Goal: Book appointment/travel/reservation

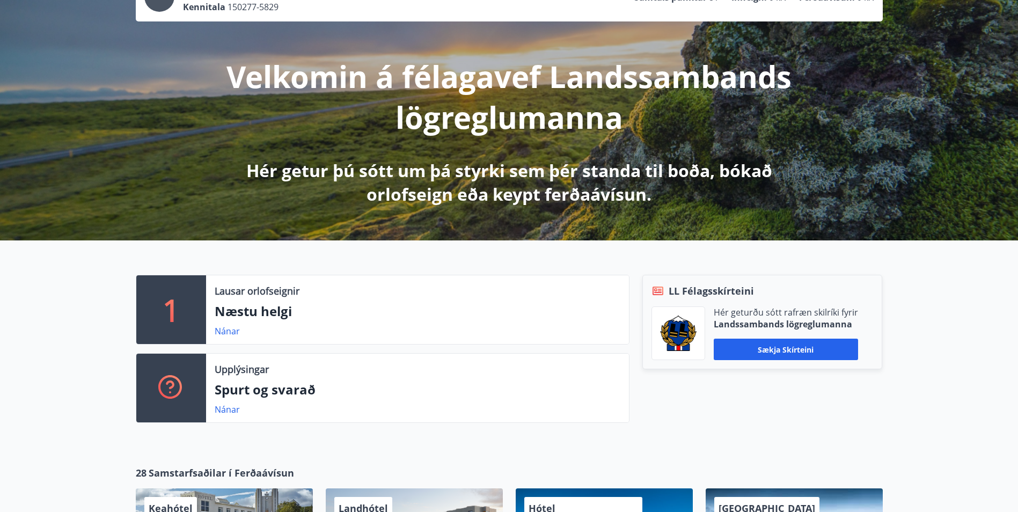
scroll to position [107, 0]
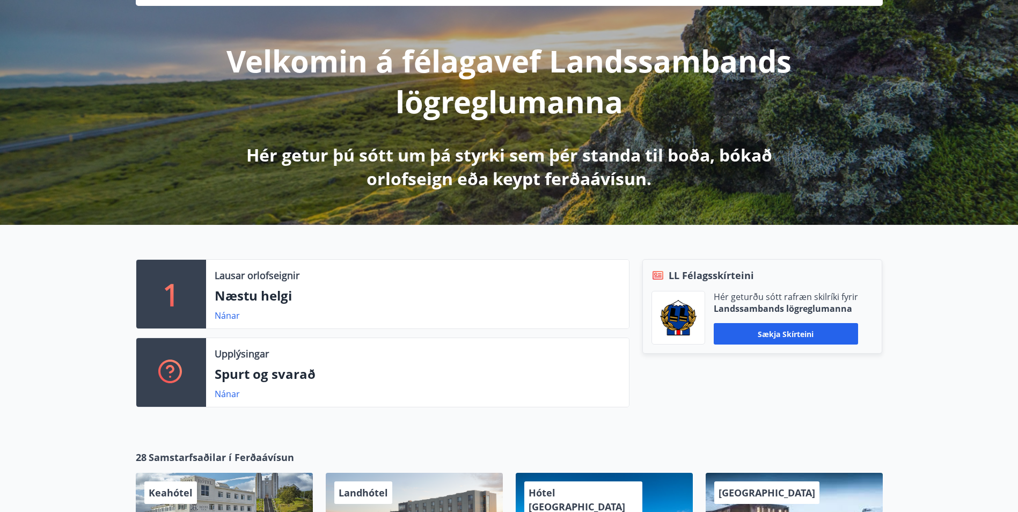
click at [355, 293] on p "Næstu helgi" at bounding box center [418, 296] width 406 height 18
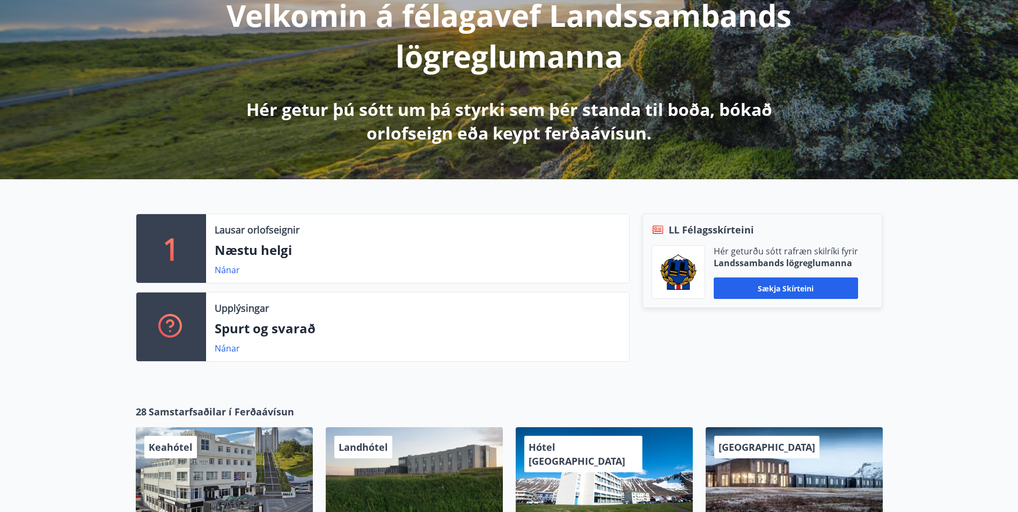
scroll to position [322, 0]
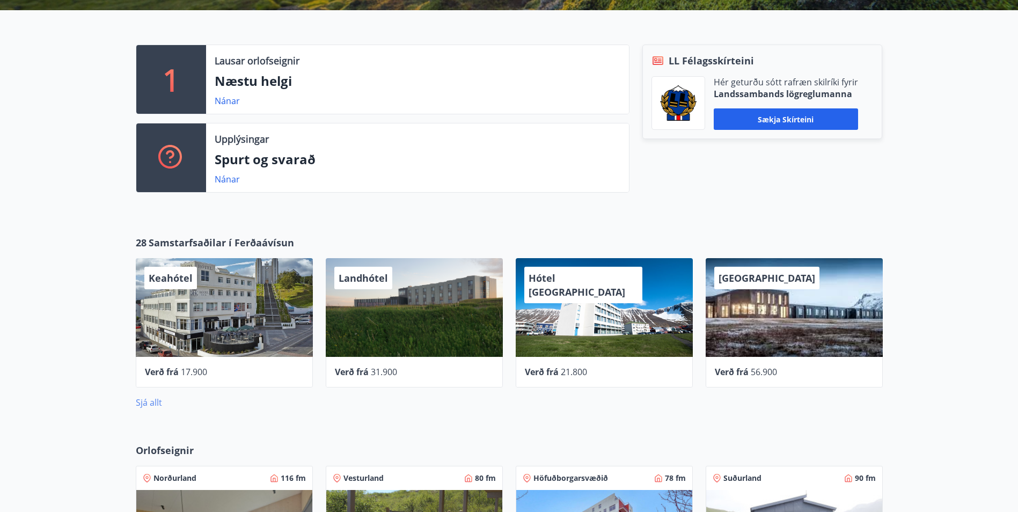
click at [154, 398] on link "Sjá allt" at bounding box center [149, 403] width 26 height 12
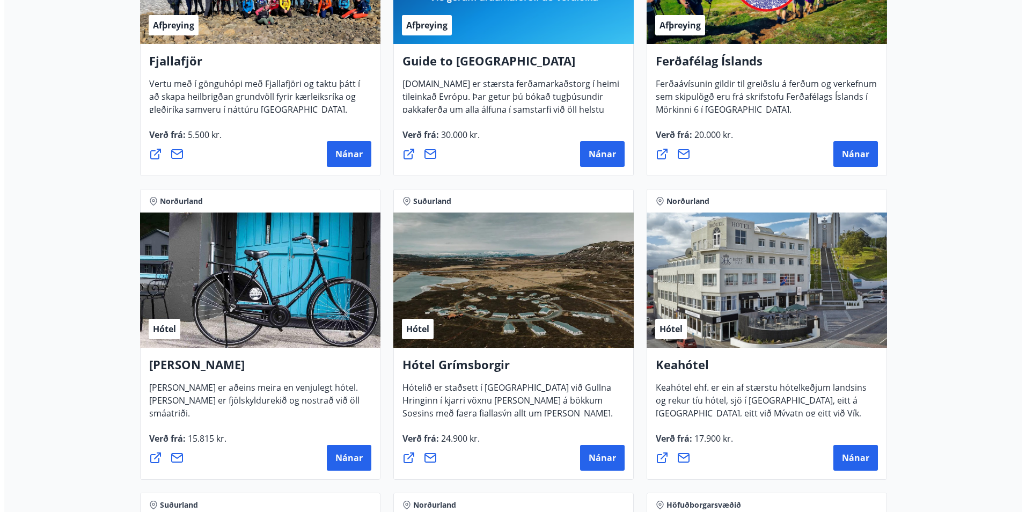
scroll to position [376, 0]
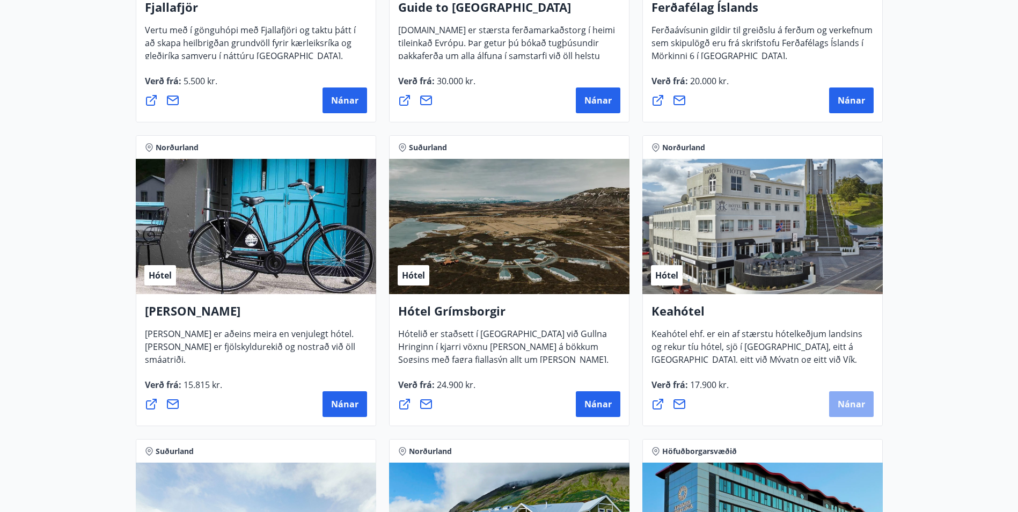
click at [848, 401] on span "Nánar" at bounding box center [851, 404] width 27 height 12
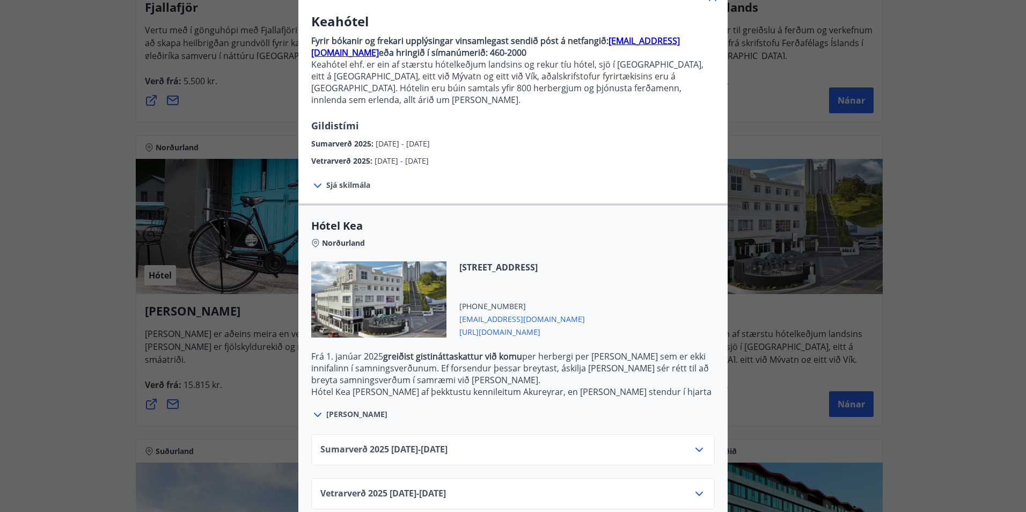
scroll to position [89, 0]
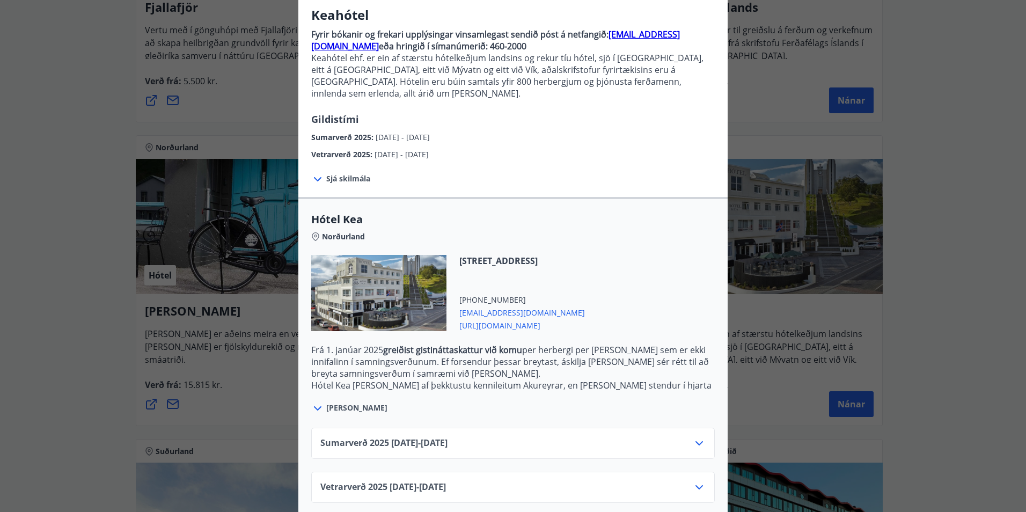
click at [533, 437] on div "Sumarverð [PHONE_NUMBER][DATE] - [DATE]" at bounding box center [513, 447] width 385 height 21
click at [700, 437] on icon at bounding box center [699, 443] width 13 height 13
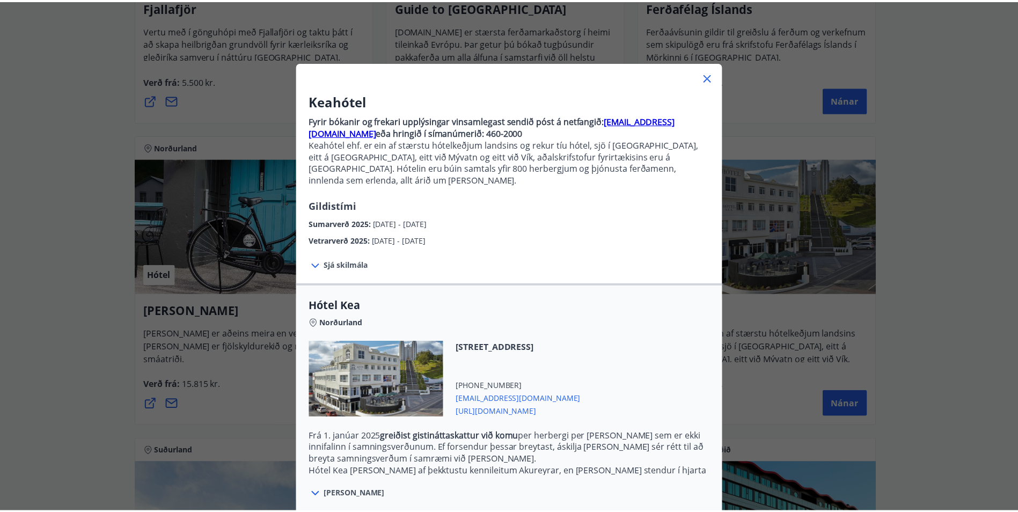
scroll to position [0, 0]
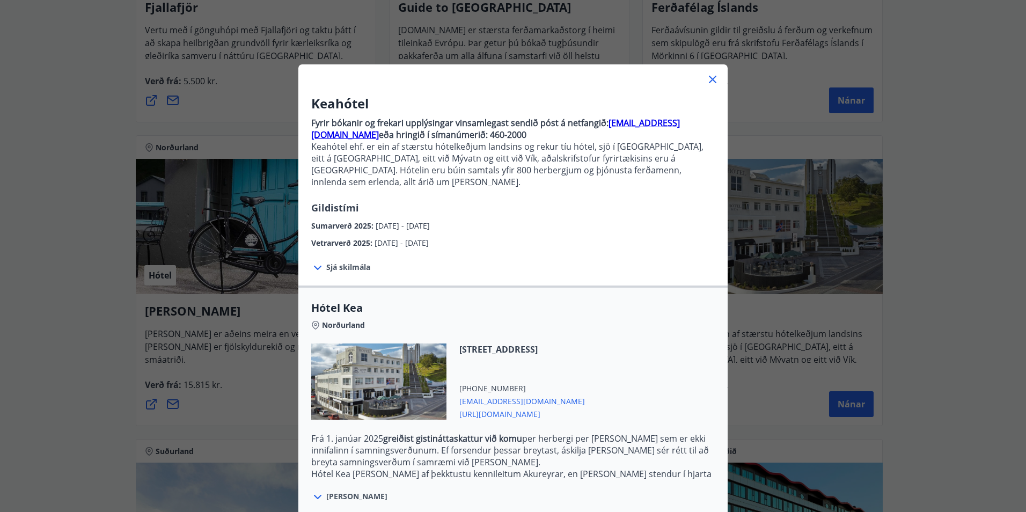
click at [707, 79] on icon at bounding box center [713, 79] width 13 height 13
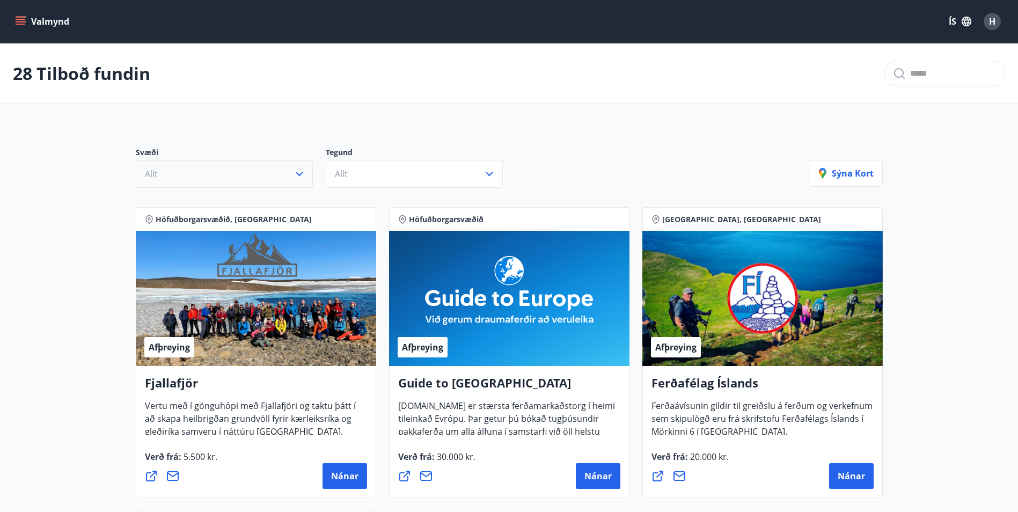
click at [290, 171] on button "Allt" at bounding box center [224, 174] width 177 height 28
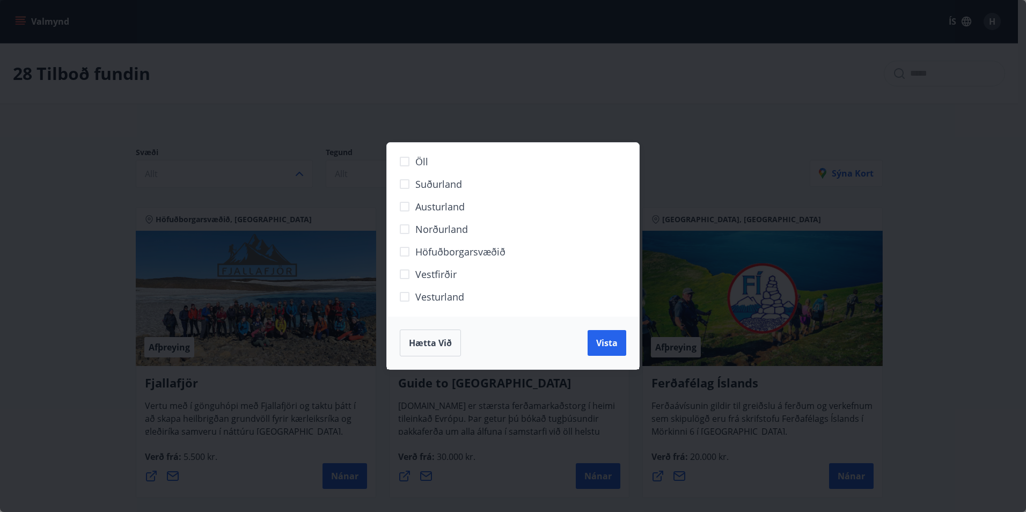
click at [300, 171] on div "Öll Suðurland [GEOGRAPHIC_DATA] Norðurland Höfuðborgarsvæðið [GEOGRAPHIC_DATA] …" at bounding box center [513, 256] width 1026 height 512
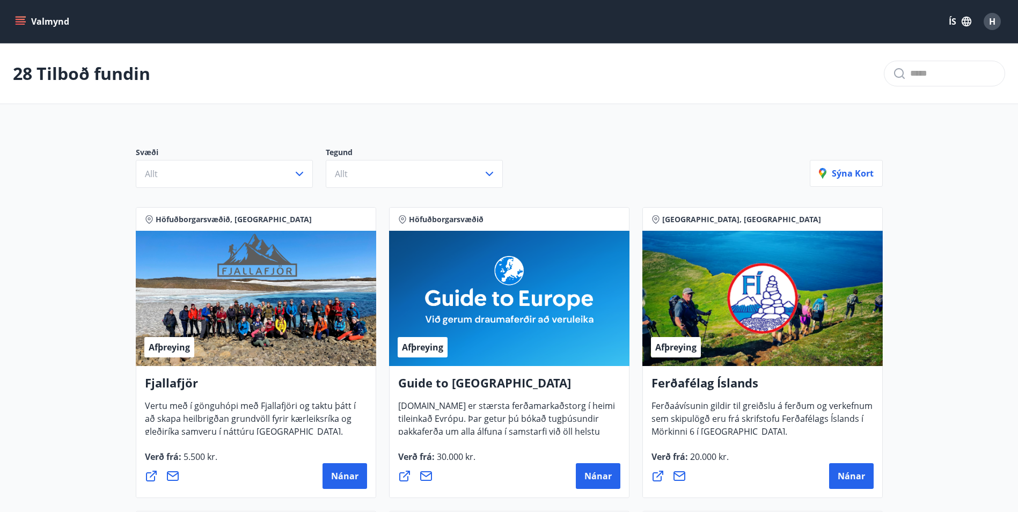
click at [27, 20] on button "Valmynd" at bounding box center [43, 21] width 61 height 19
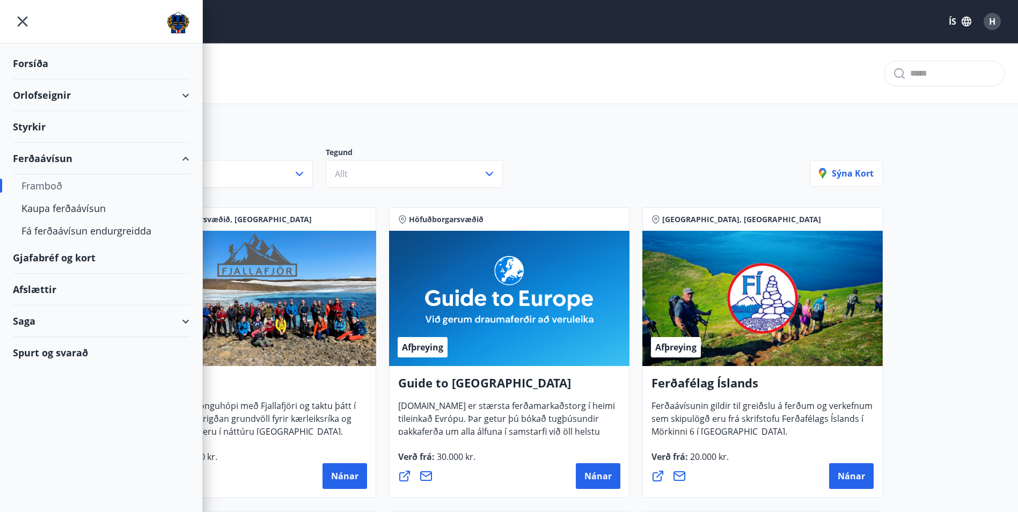
click at [42, 90] on div "Orlofseignir" at bounding box center [101, 95] width 177 height 32
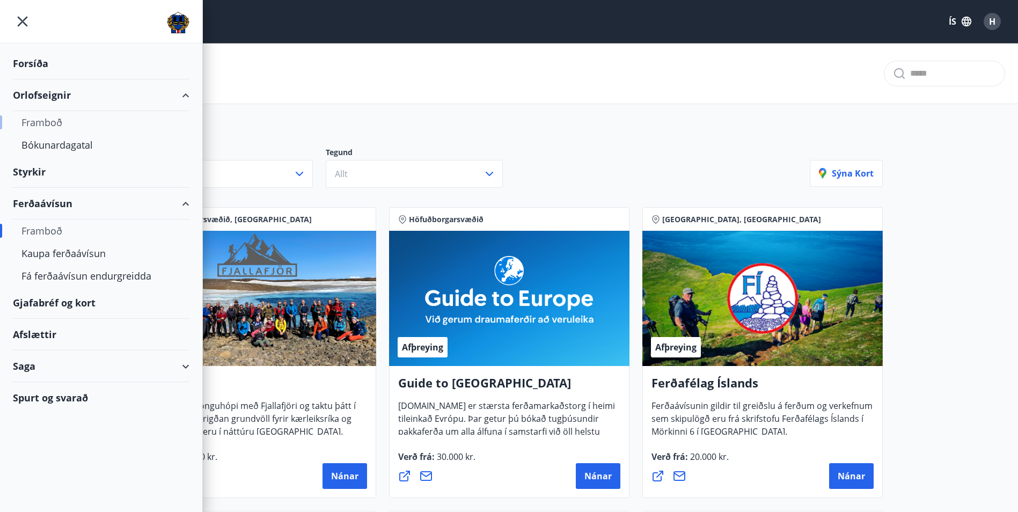
click at [46, 120] on div "Framboð" at bounding box center [100, 122] width 159 height 23
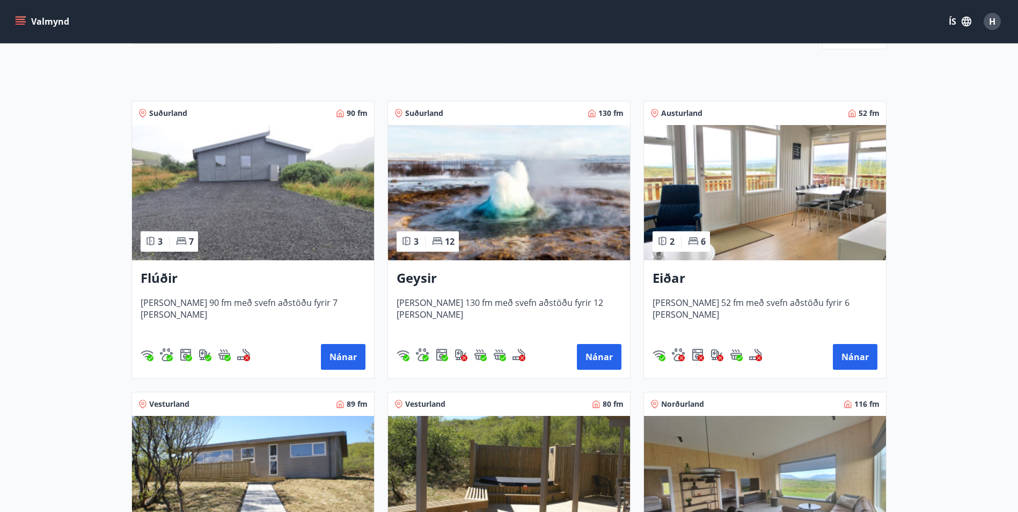
scroll to position [215, 0]
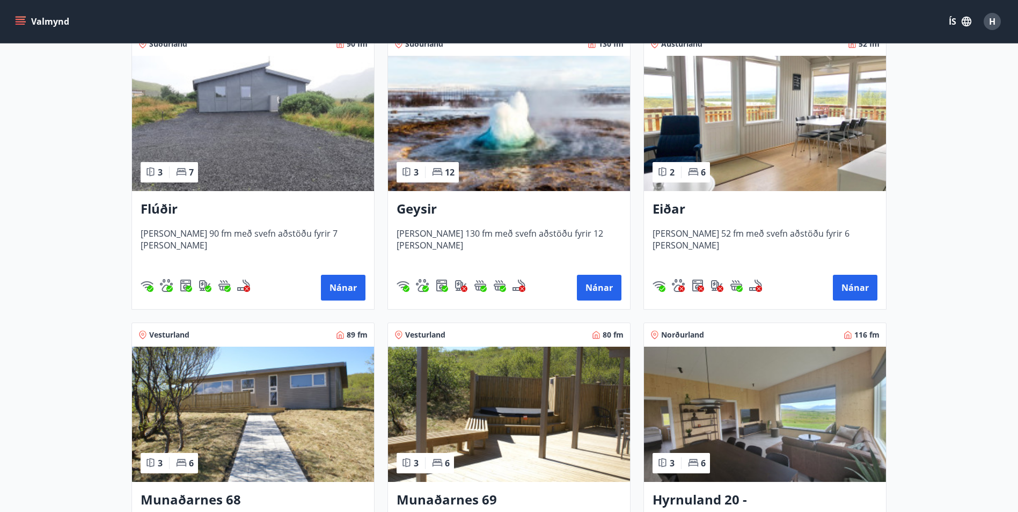
click at [494, 152] on img at bounding box center [509, 123] width 242 height 135
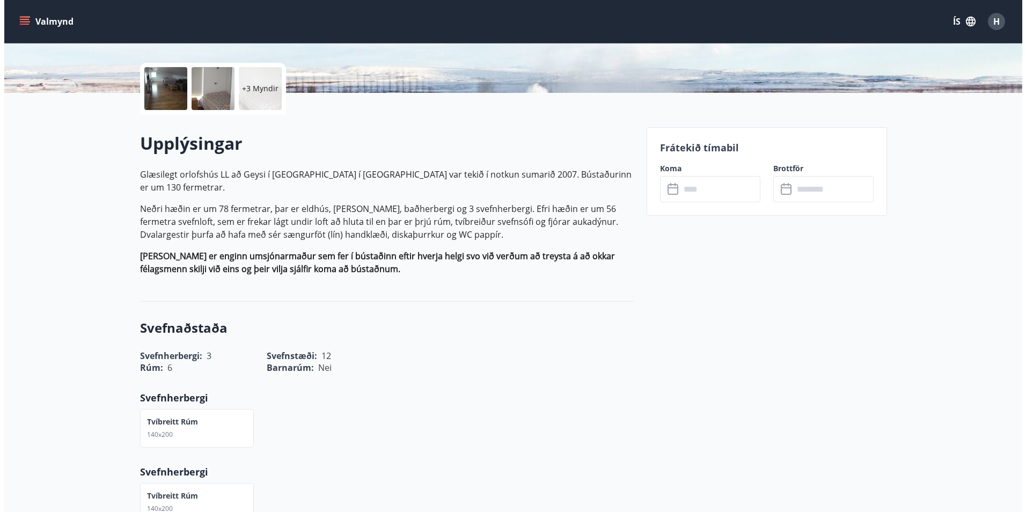
scroll to position [54, 0]
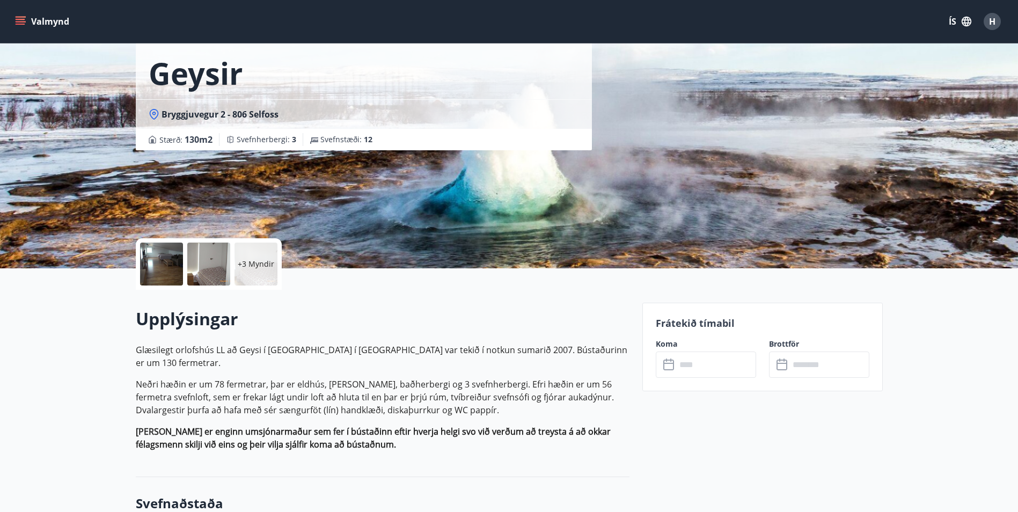
click at [169, 259] on div at bounding box center [161, 264] width 43 height 43
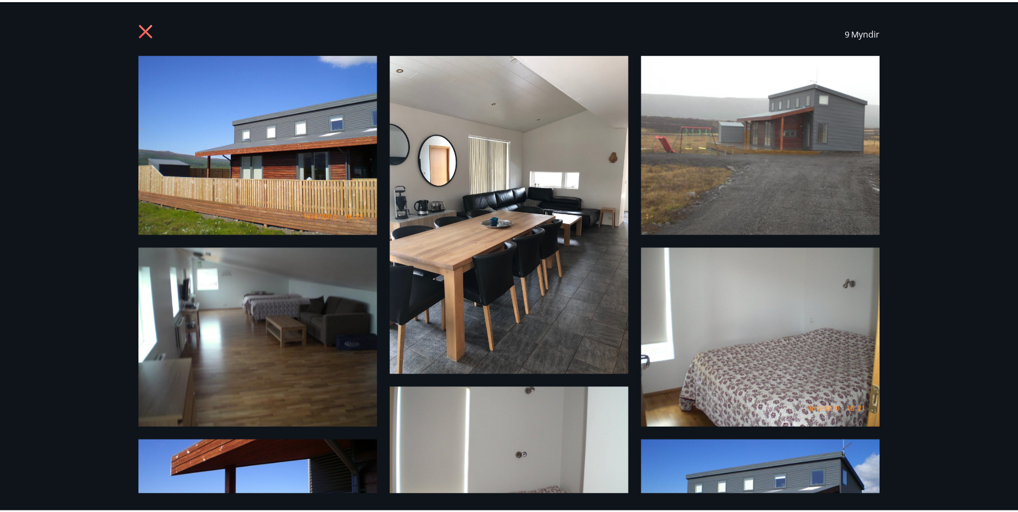
scroll to position [0, 0]
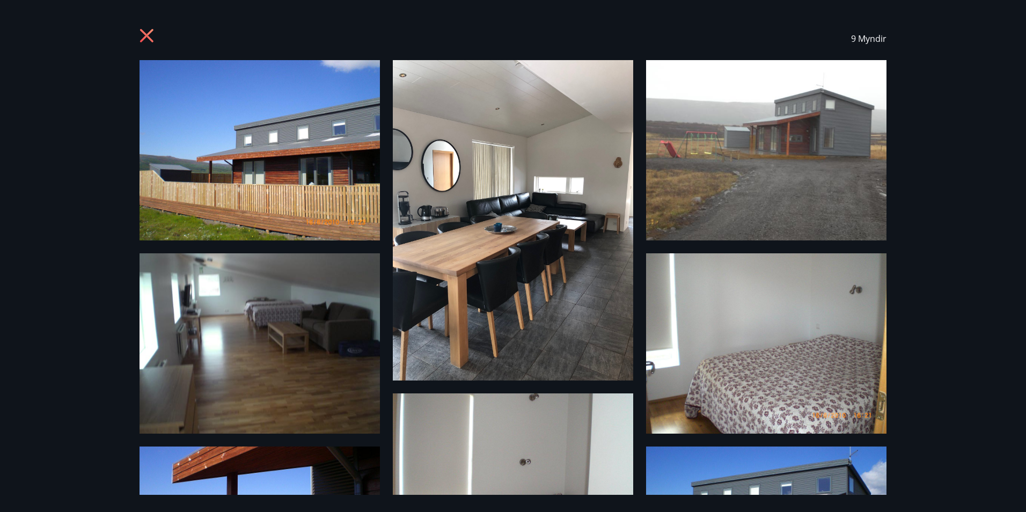
click at [147, 34] on icon at bounding box center [148, 36] width 17 height 17
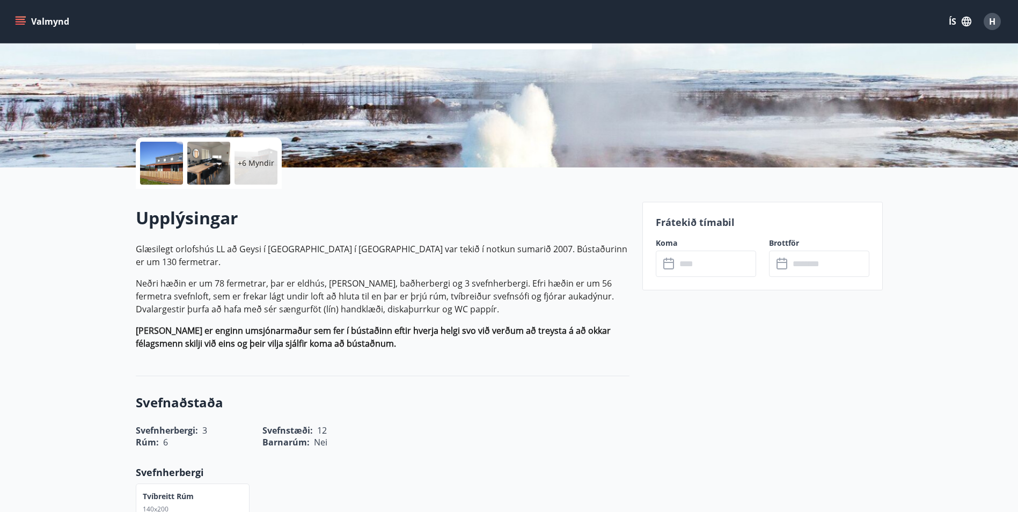
scroll to position [107, 0]
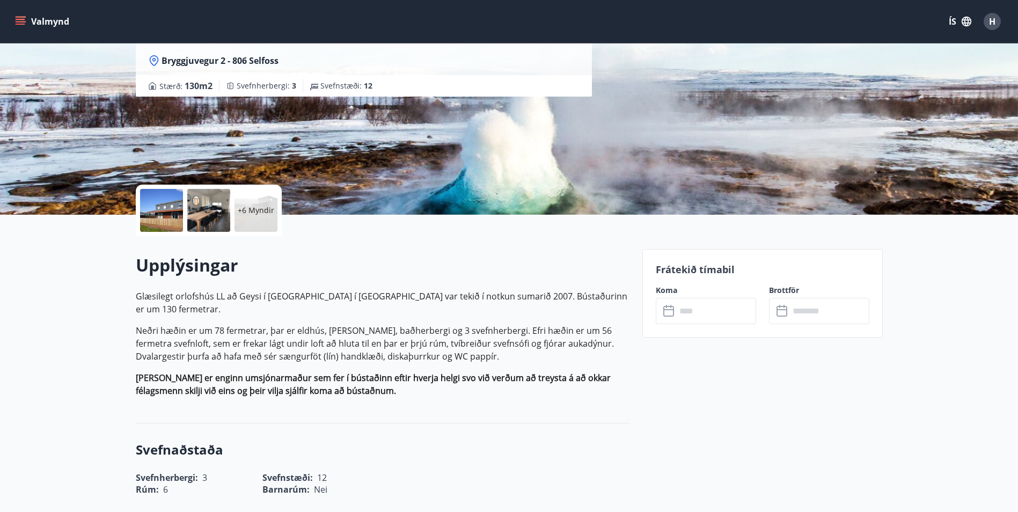
click at [669, 313] on icon at bounding box center [670, 311] width 13 height 13
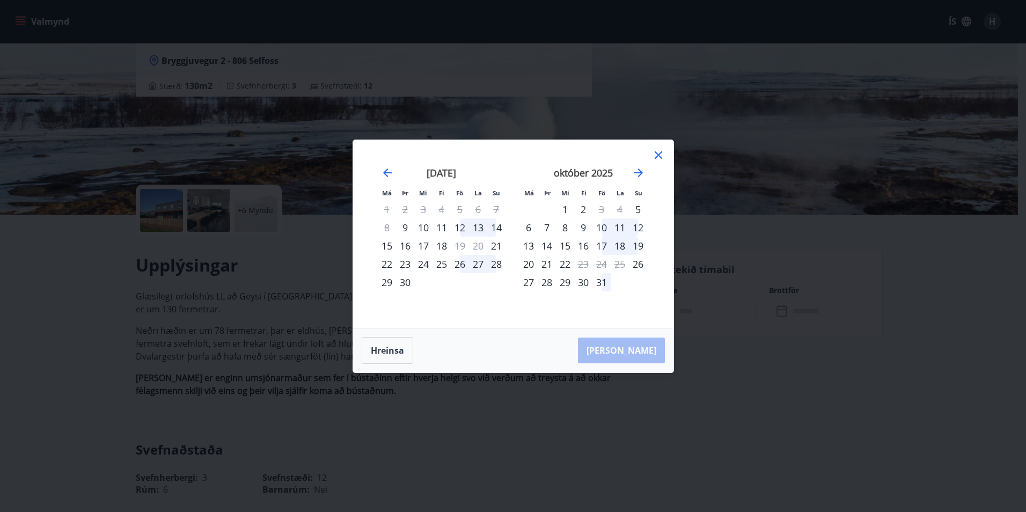
click at [659, 155] on icon at bounding box center [658, 155] width 13 height 13
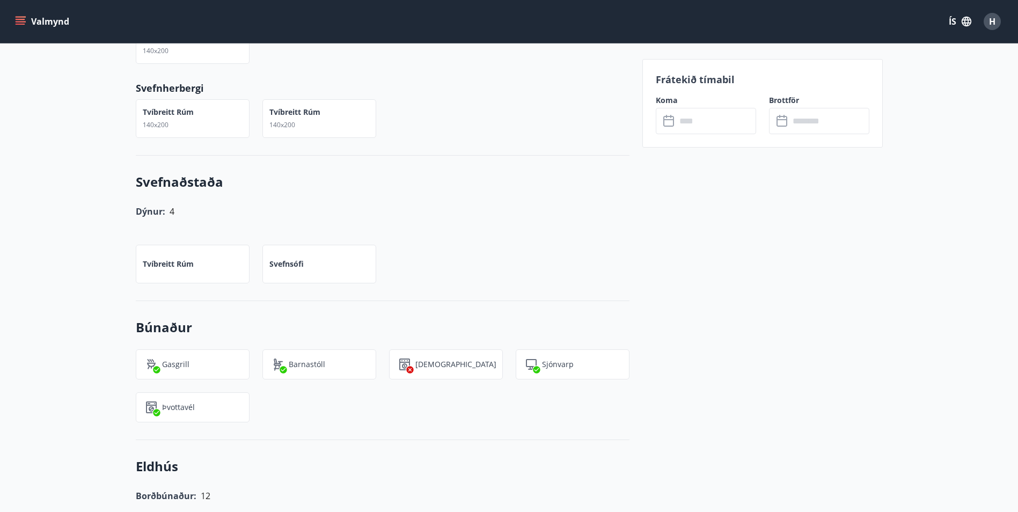
scroll to position [698, 0]
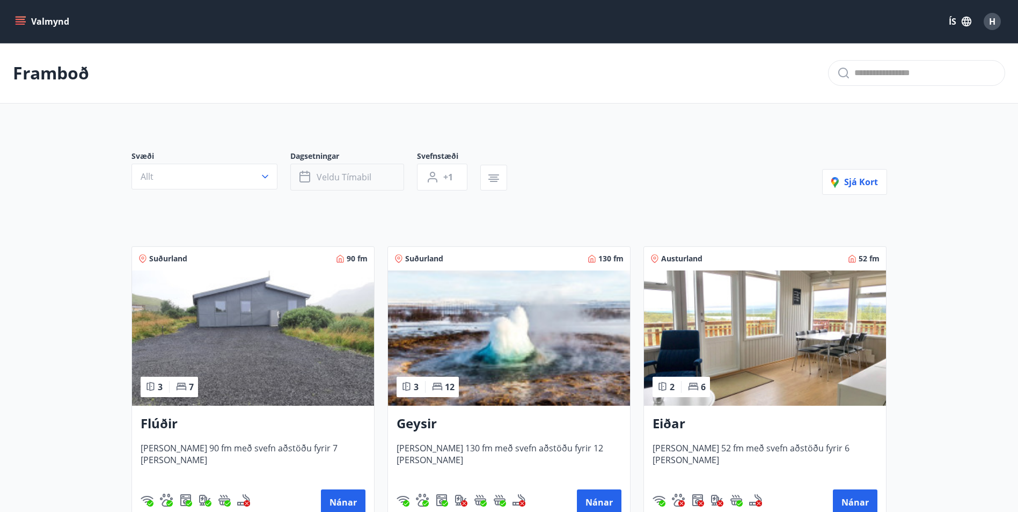
click at [331, 176] on span "Veldu tímabil" at bounding box center [344, 177] width 55 height 12
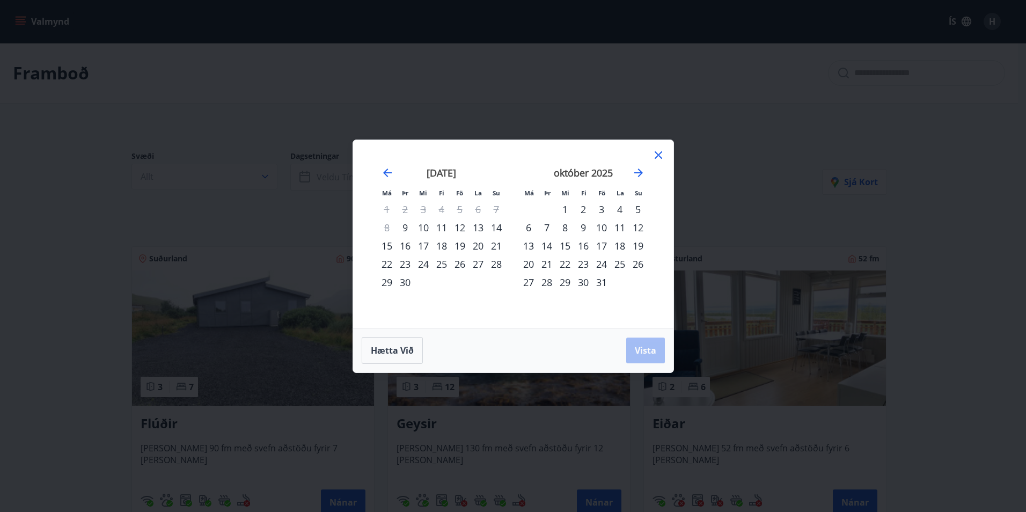
click at [583, 266] on div "23" at bounding box center [583, 264] width 18 height 18
click at [533, 282] on div "27" at bounding box center [529, 282] width 18 height 18
click at [635, 346] on button "Vista" at bounding box center [646, 351] width 39 height 26
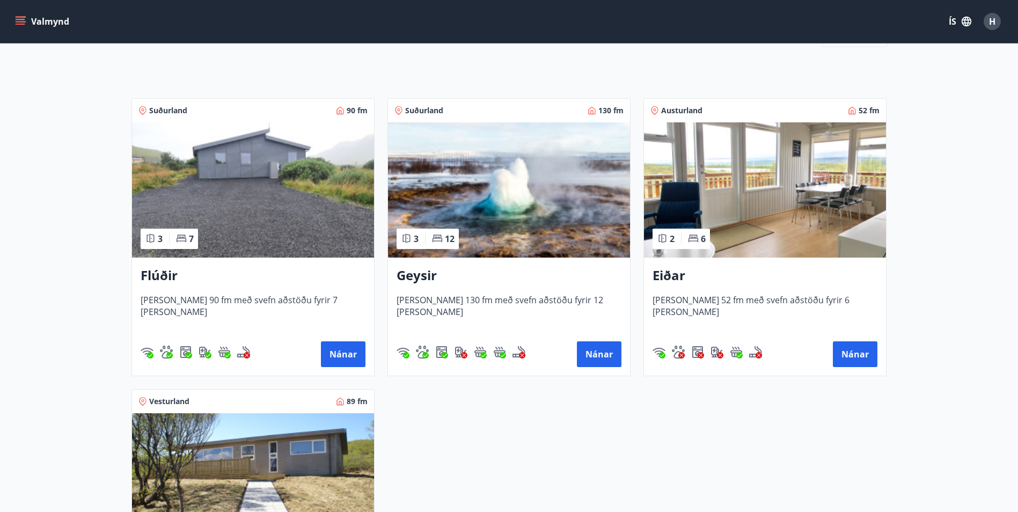
scroll to position [161, 0]
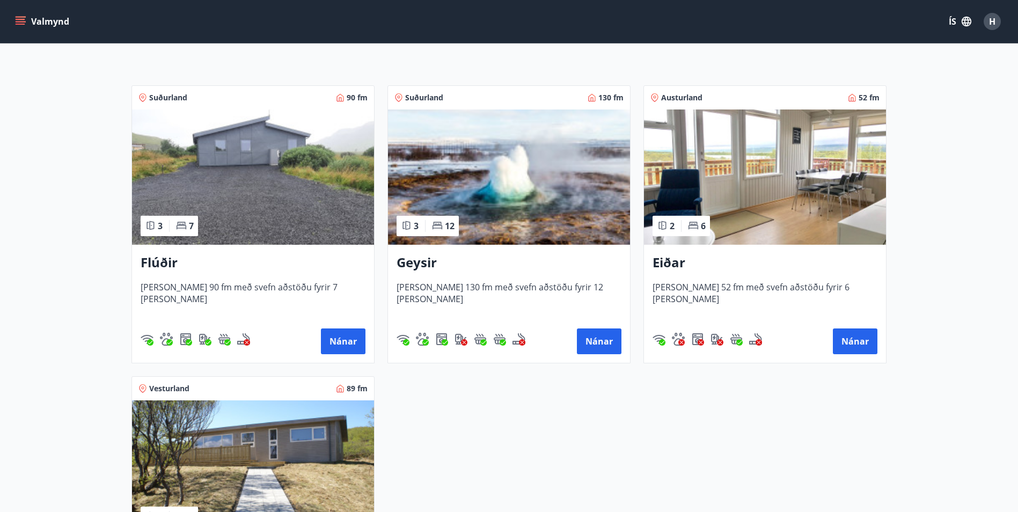
click at [256, 192] on img at bounding box center [253, 177] width 242 height 135
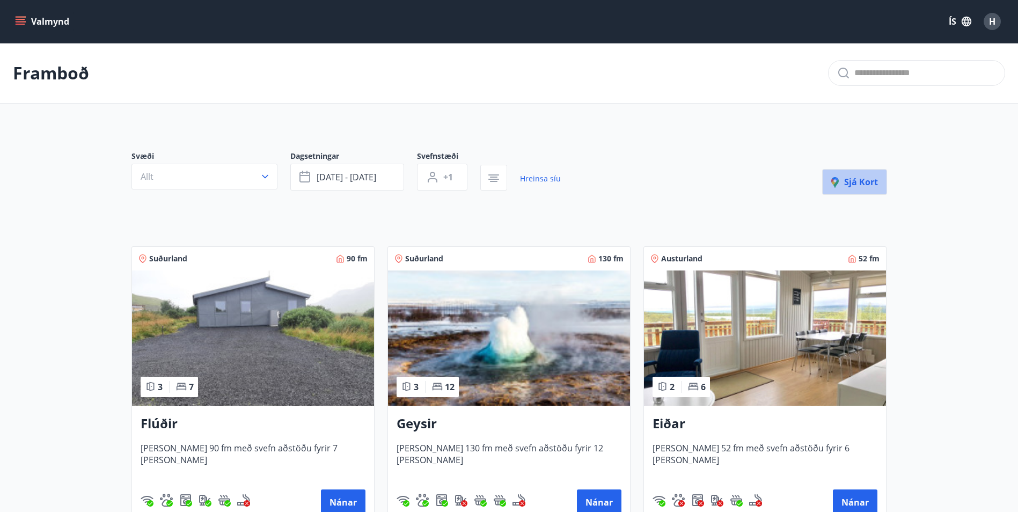
click at [843, 184] on icon "button" at bounding box center [838, 183] width 13 height 13
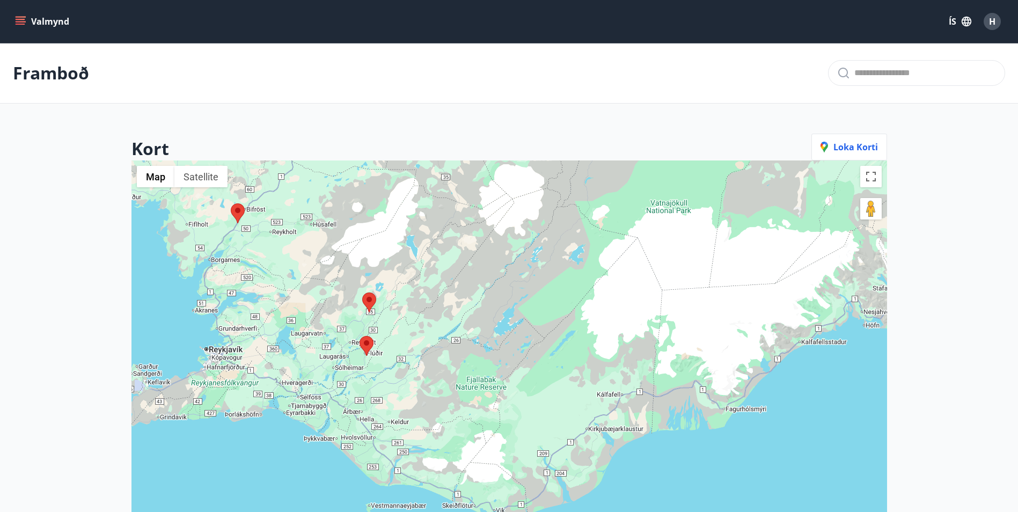
drag, startPoint x: 391, startPoint y: 402, endPoint x: 476, endPoint y: 195, distance: 223.1
click at [476, 195] on div at bounding box center [510, 417] width 756 height 512
click at [236, 214] on img at bounding box center [238, 213] width 14 height 20
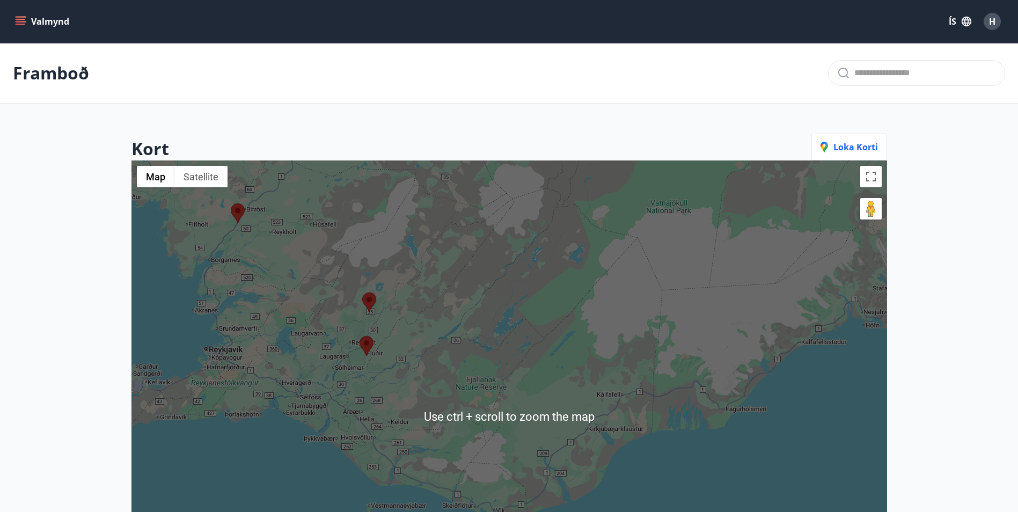
click at [24, 26] on button "Valmynd" at bounding box center [43, 21] width 61 height 19
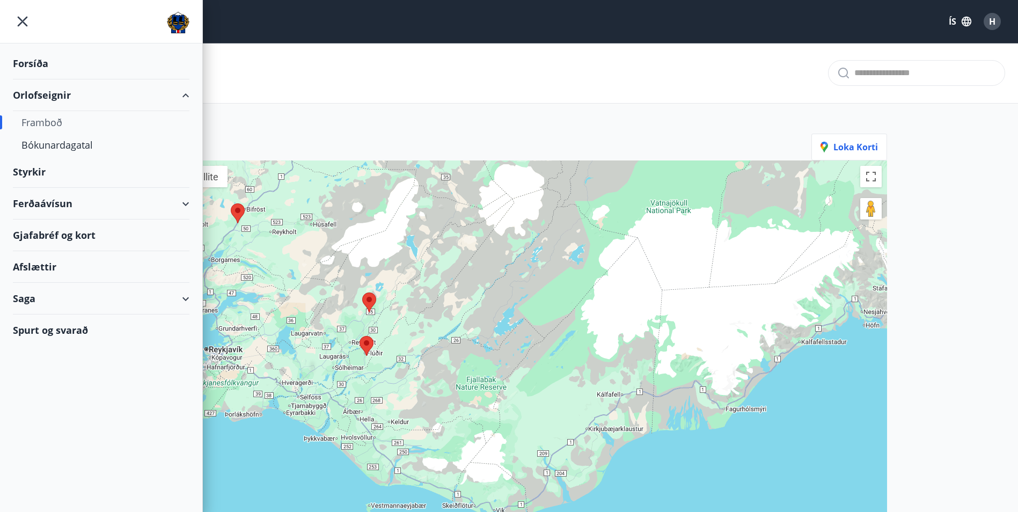
click at [53, 123] on div "Framboð" at bounding box center [100, 122] width 159 height 23
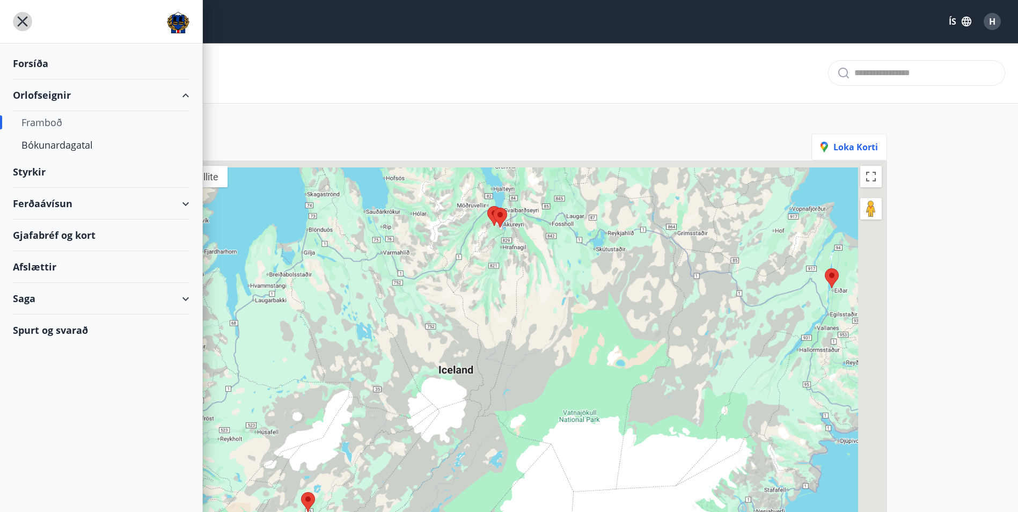
click at [15, 16] on icon "menu" at bounding box center [22, 21] width 19 height 19
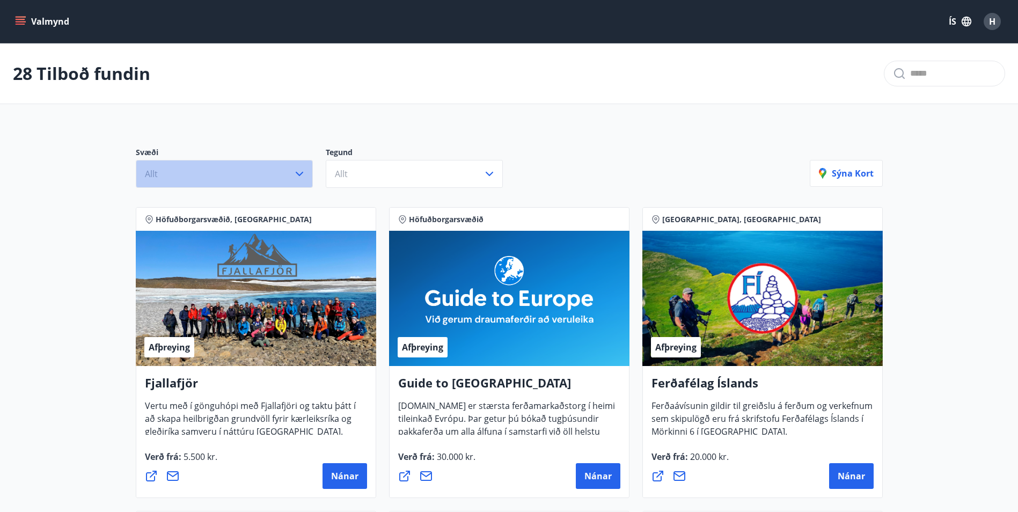
click at [296, 172] on icon "button" at bounding box center [299, 174] width 13 height 13
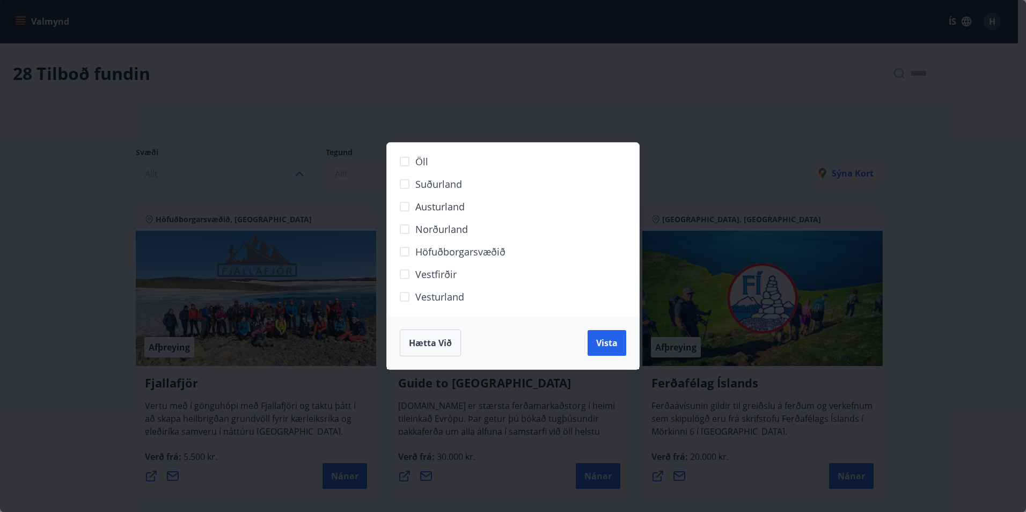
drag, startPoint x: 269, startPoint y: 146, endPoint x: 278, endPoint y: 143, distance: 9.2
click at [269, 144] on div "Öll Suðurland [GEOGRAPHIC_DATA] Norðurland Höfuðborgarsvæðið [GEOGRAPHIC_DATA] …" at bounding box center [513, 256] width 1026 height 512
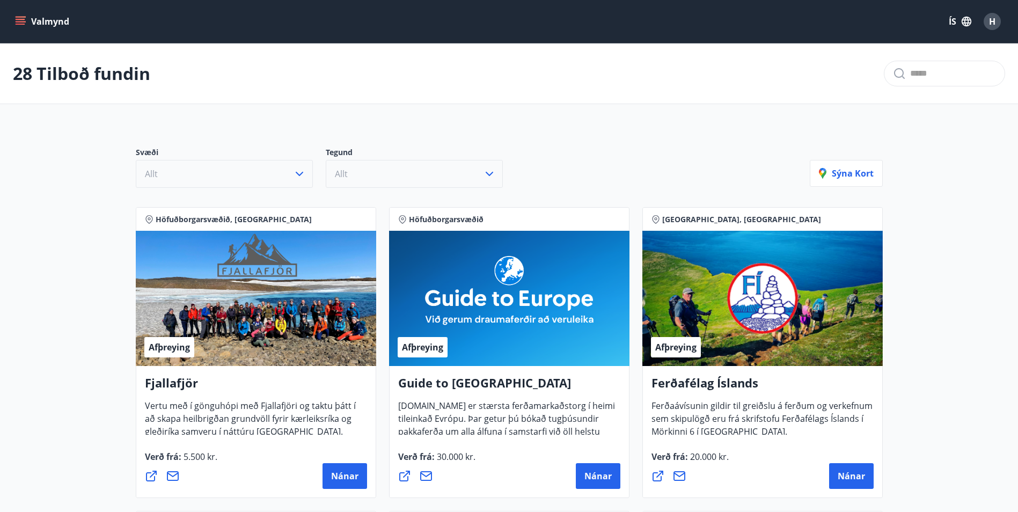
click at [356, 178] on button "Allt" at bounding box center [414, 174] width 177 height 28
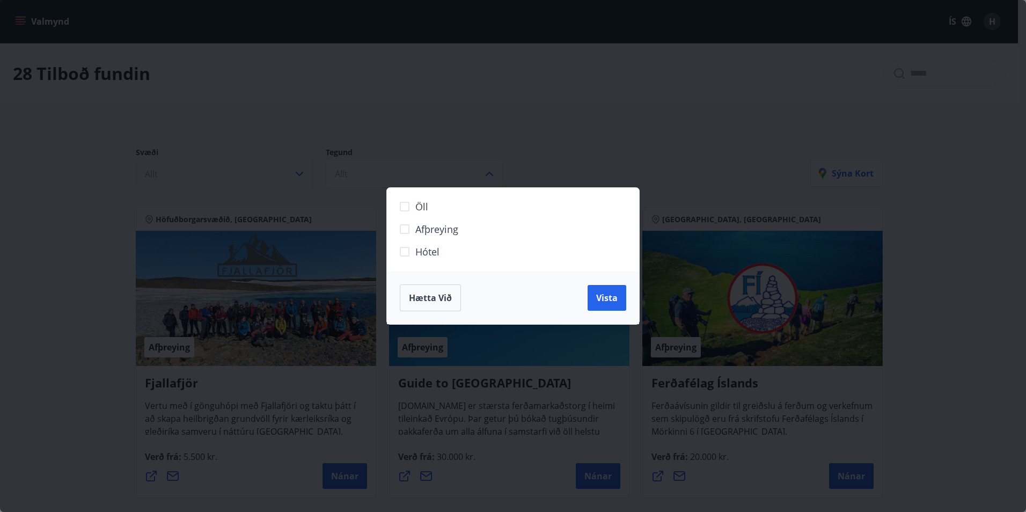
drag, startPoint x: 421, startPoint y: 143, endPoint x: 413, endPoint y: 137, distance: 10.1
click at [422, 142] on div "Öll Afþreying Hótel Hætta við Vista" at bounding box center [513, 256] width 1026 height 512
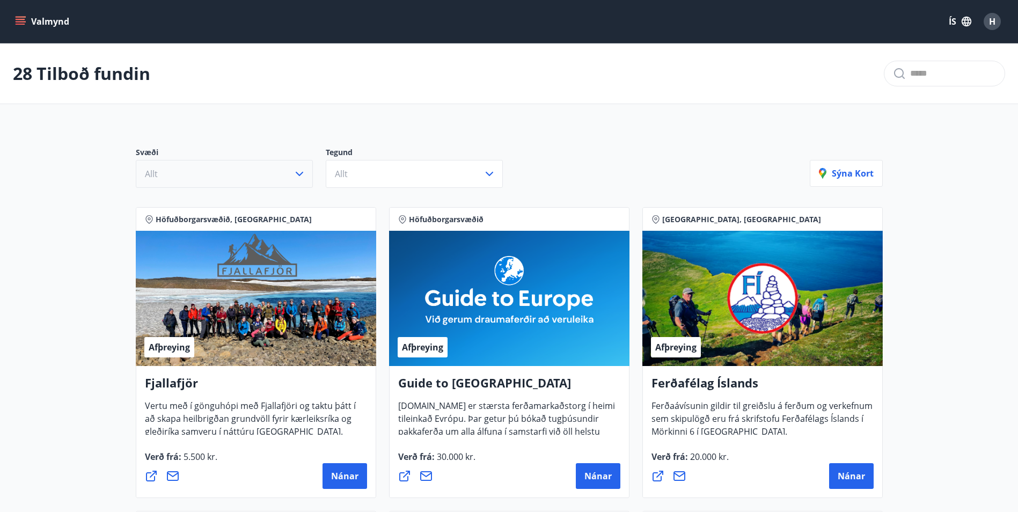
click at [22, 23] on icon "menu" at bounding box center [20, 21] width 11 height 11
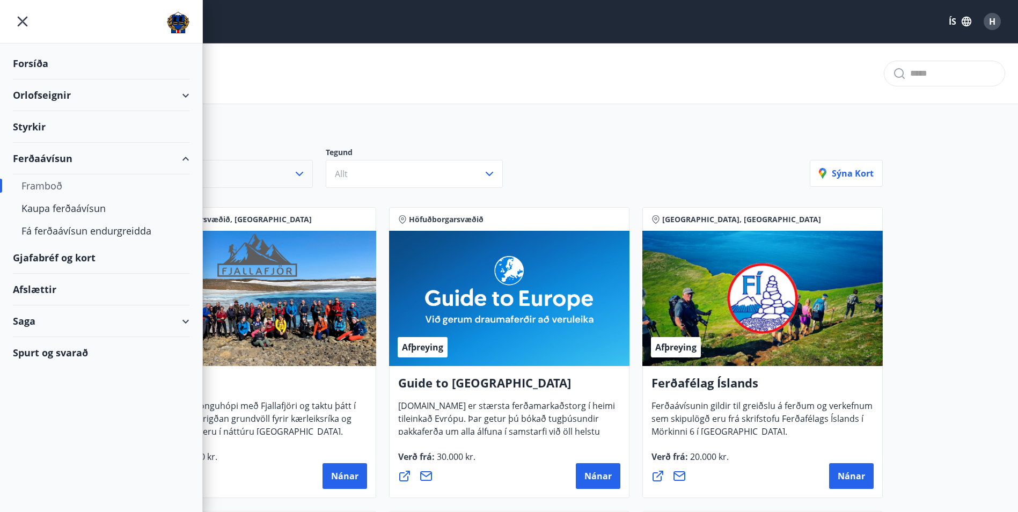
click at [54, 93] on div "Orlofseignir" at bounding box center [101, 95] width 177 height 32
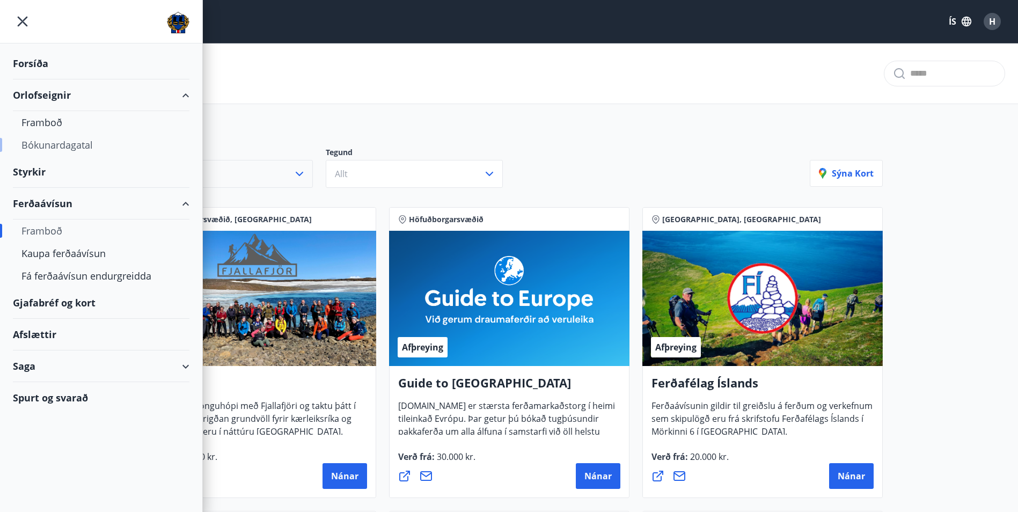
click at [52, 143] on div "Bókunardagatal" at bounding box center [100, 145] width 159 height 23
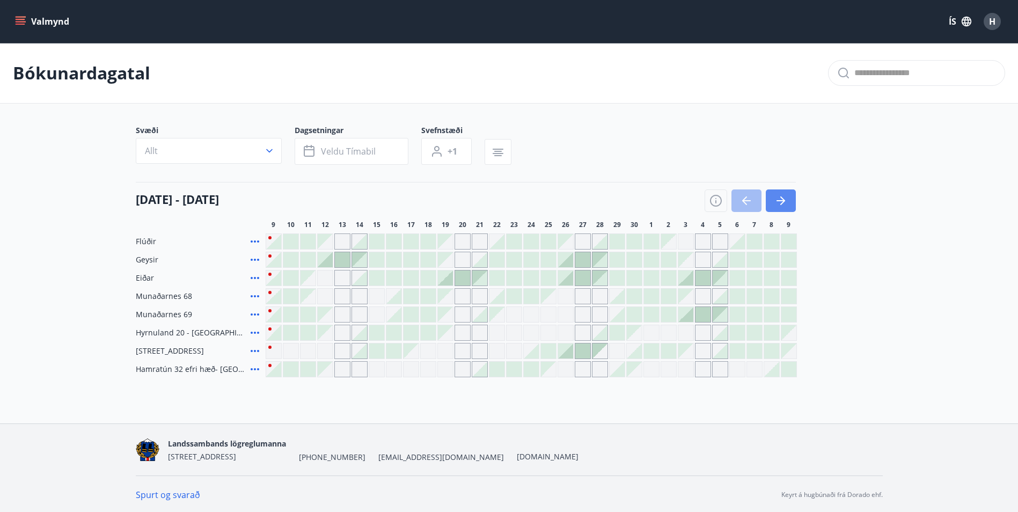
click at [782, 205] on icon "button" at bounding box center [781, 200] width 13 height 13
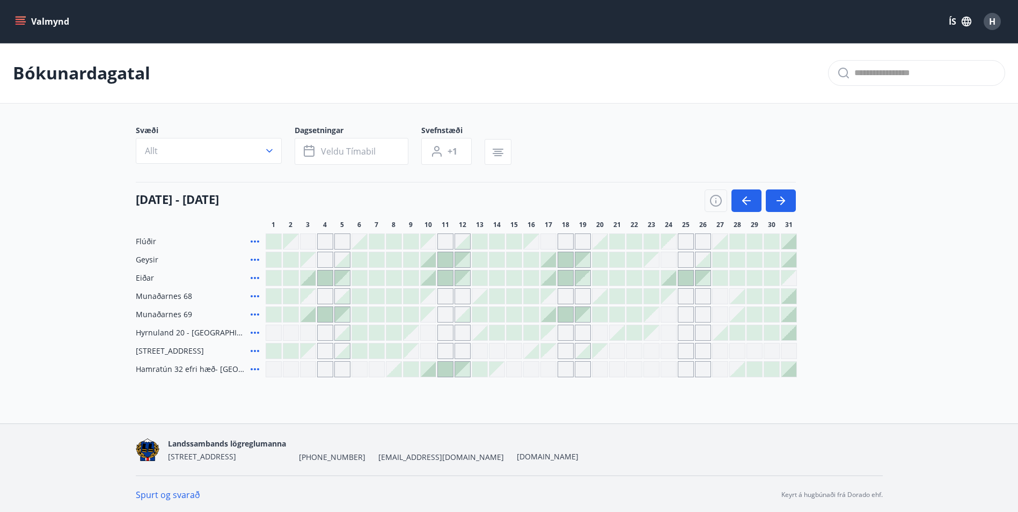
click at [674, 302] on div "Gráir dagar eru ekki bókanlegir" at bounding box center [668, 296] width 15 height 15
click at [857, 310] on div "Flúðir Geysir [PERSON_NAME] 68 [PERSON_NAME] eru ekki bókanlegir Munaðarnes 69 …" at bounding box center [509, 306] width 747 height 144
click at [991, 25] on span "H" at bounding box center [992, 22] width 6 height 12
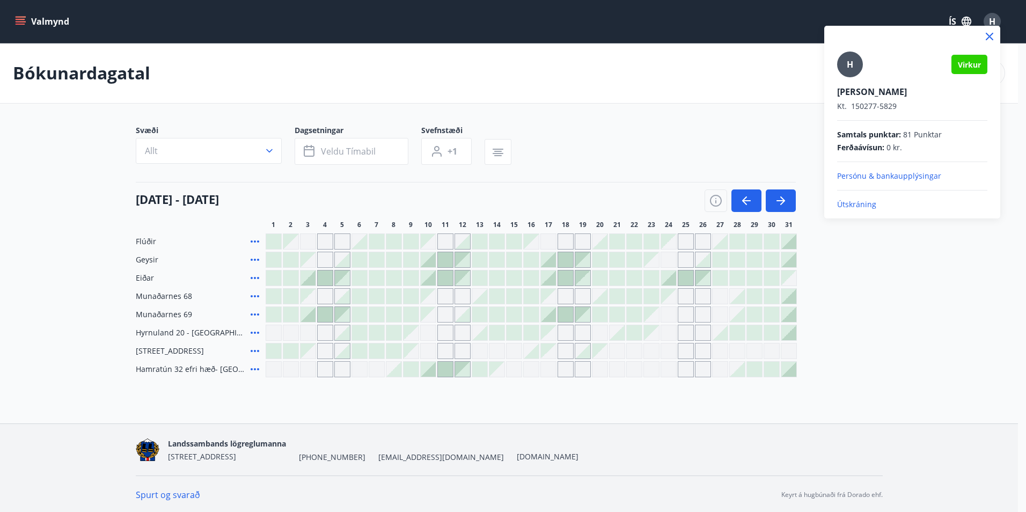
click at [855, 204] on p "Útskráning" at bounding box center [913, 204] width 150 height 11
